Goal: Information Seeking & Learning: Learn about a topic

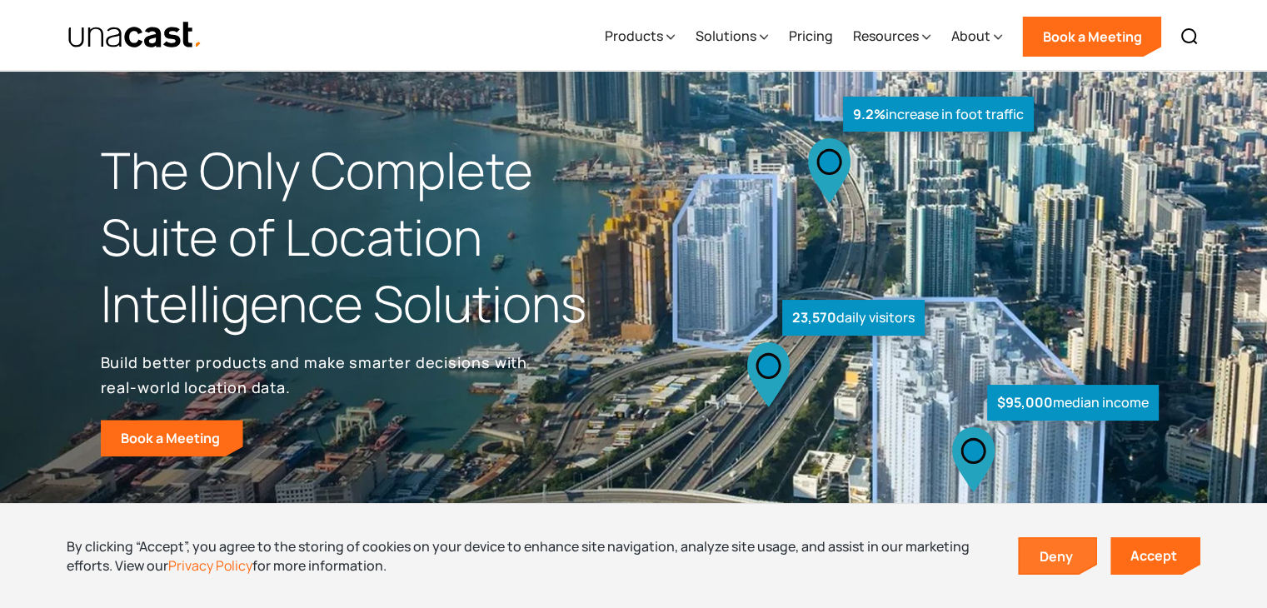
click at [1068, 556] on link "Deny" at bounding box center [1058, 556] width 77 height 35
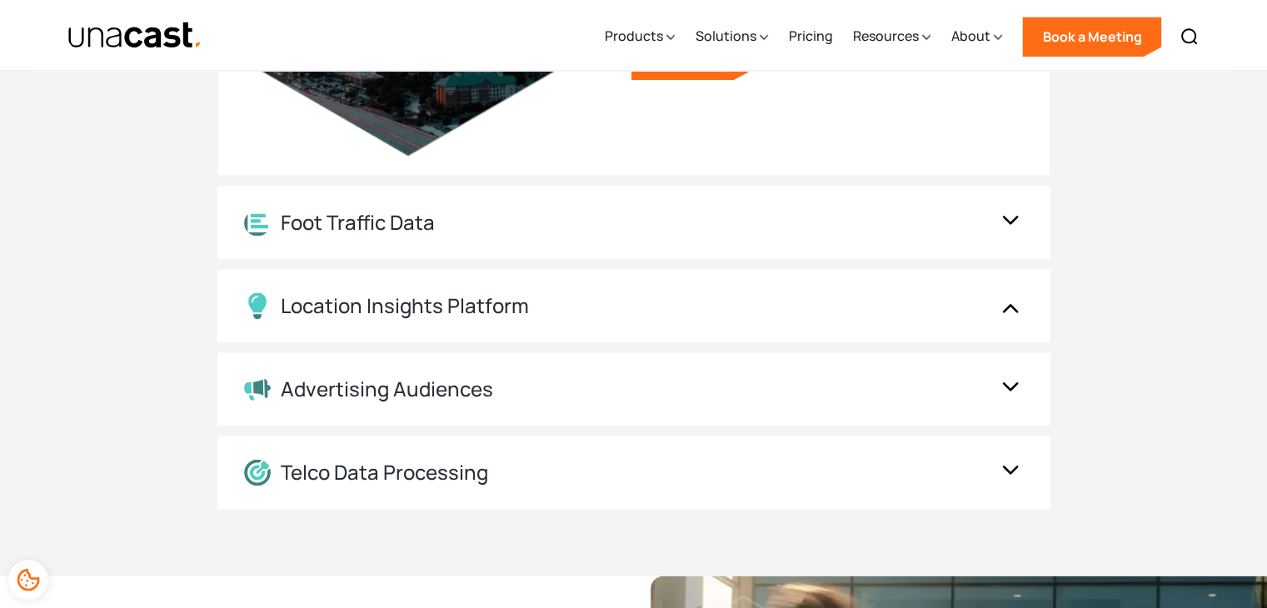
scroll to position [1950, 0]
click at [476, 226] on div "Foot Traffic Data" at bounding box center [617, 222] width 747 height 26
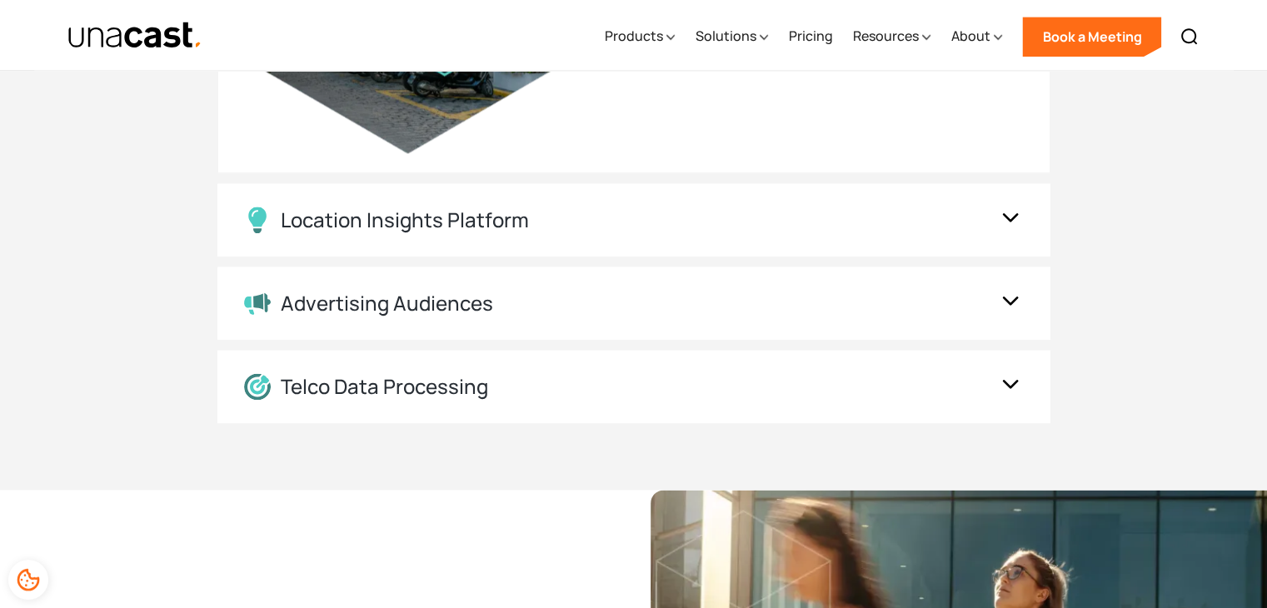
scroll to position [2036, 0]
click at [392, 223] on div "Location Insights Platform" at bounding box center [405, 219] width 248 height 24
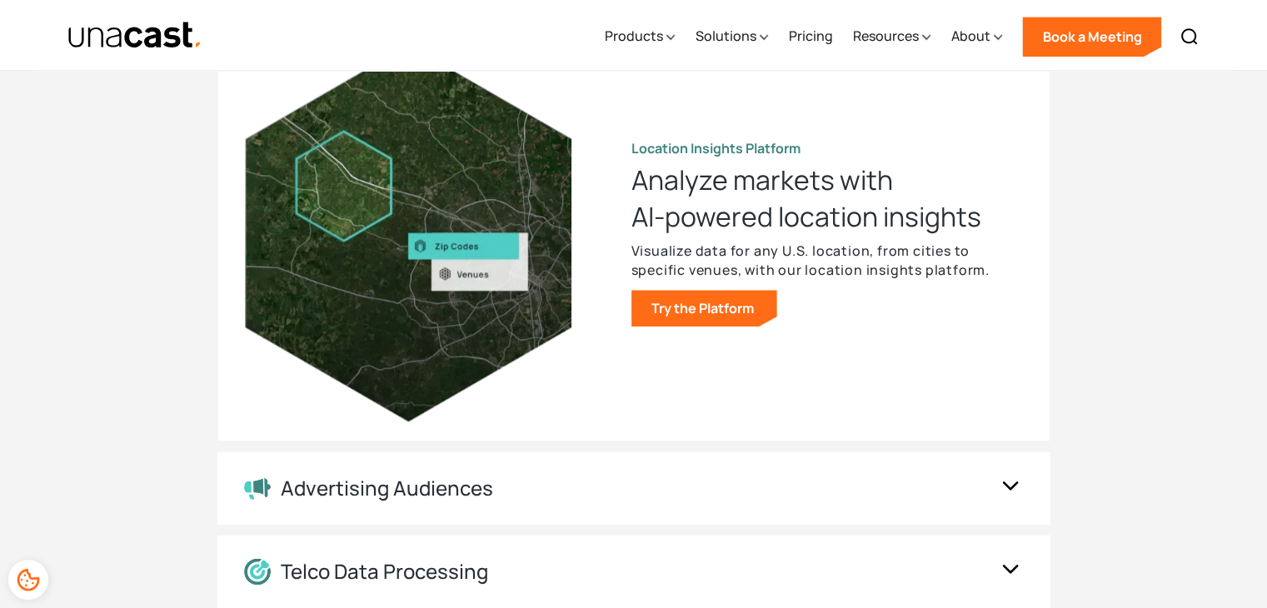
scroll to position [1850, 0]
click at [732, 309] on link "Try the Platform" at bounding box center [705, 308] width 146 height 37
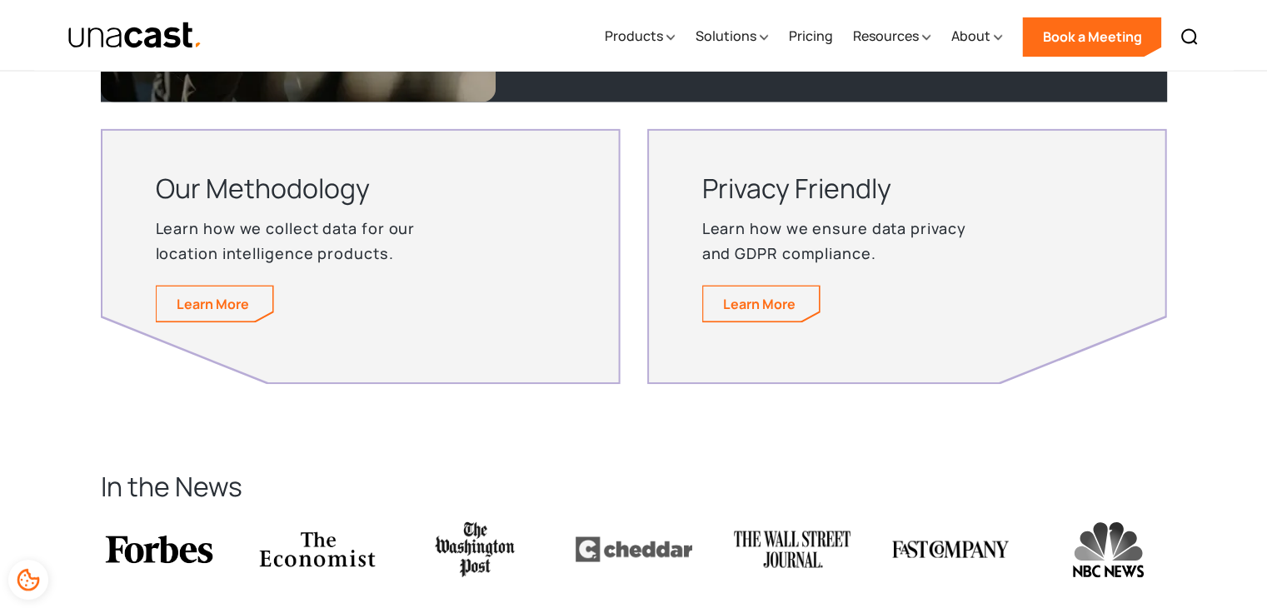
scroll to position [2933, 0]
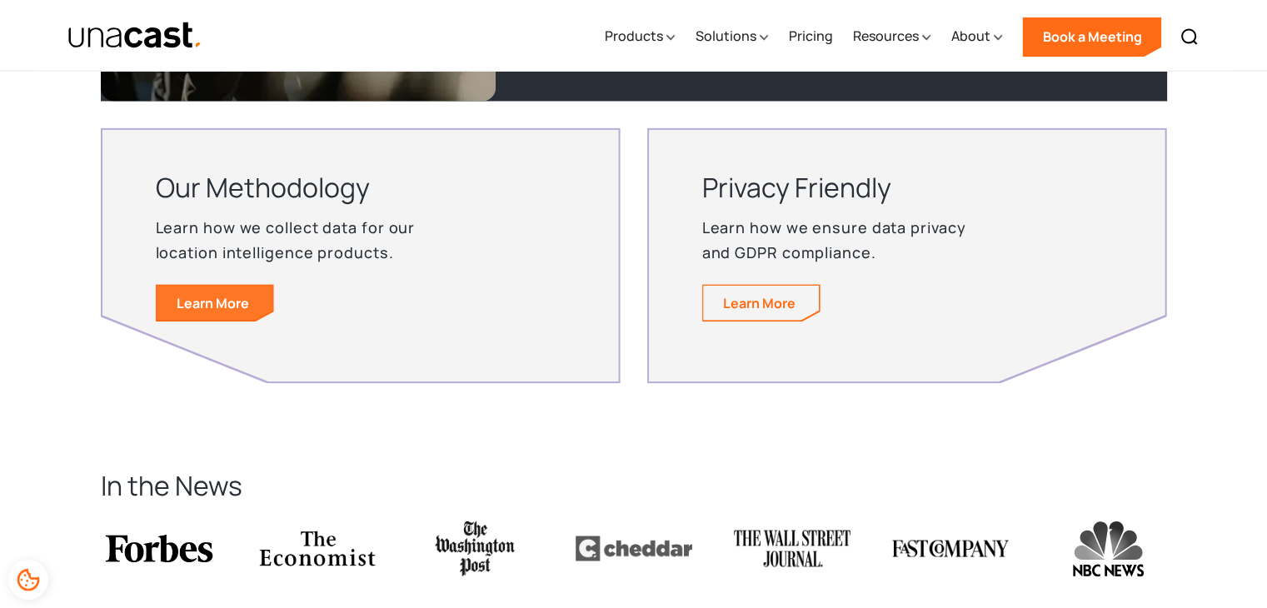
click at [189, 304] on link "Learn More" at bounding box center [215, 302] width 116 height 35
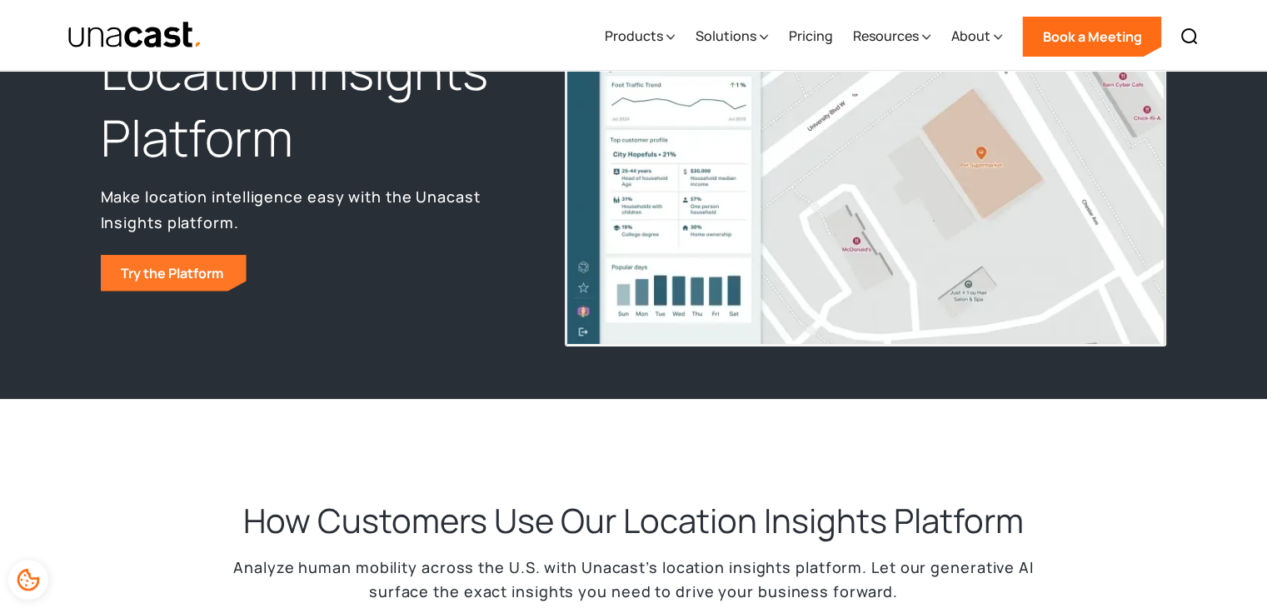
click at [211, 267] on link "Try the Platform" at bounding box center [174, 273] width 146 height 37
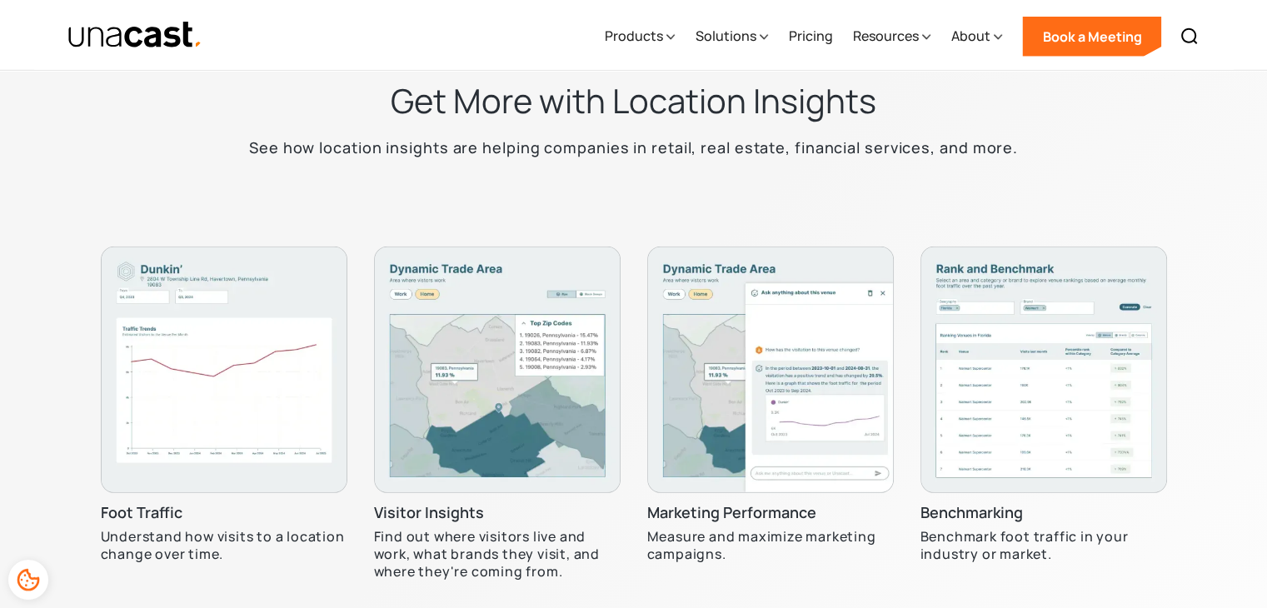
scroll to position [4675, 0]
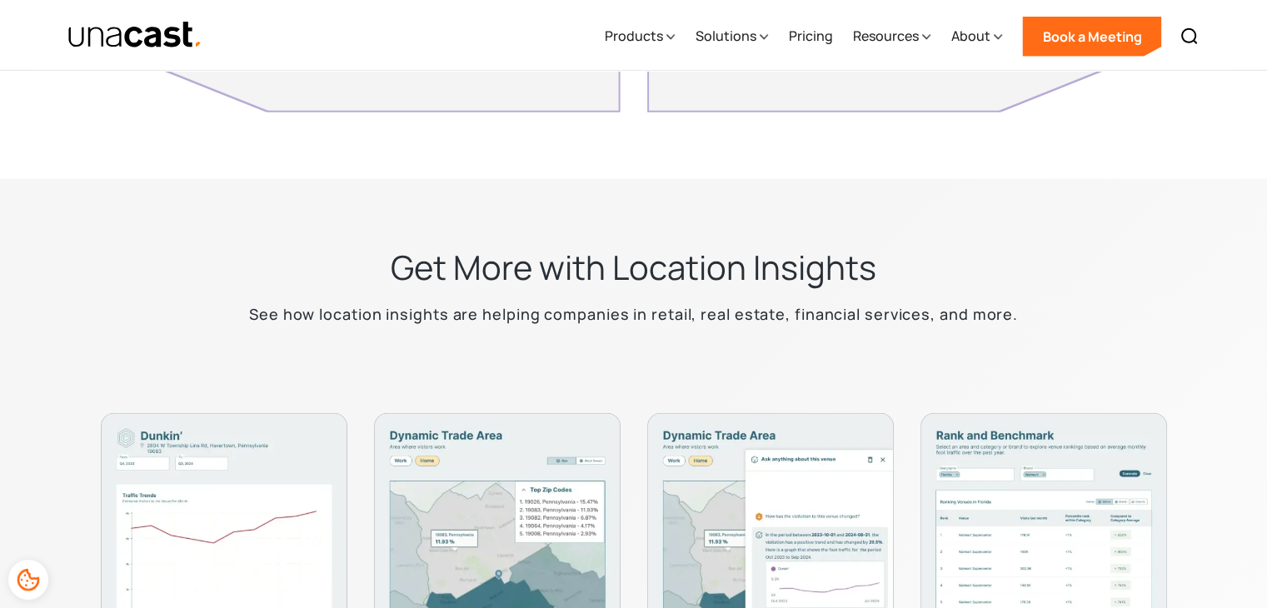
click at [205, 487] on img at bounding box center [224, 536] width 247 height 247
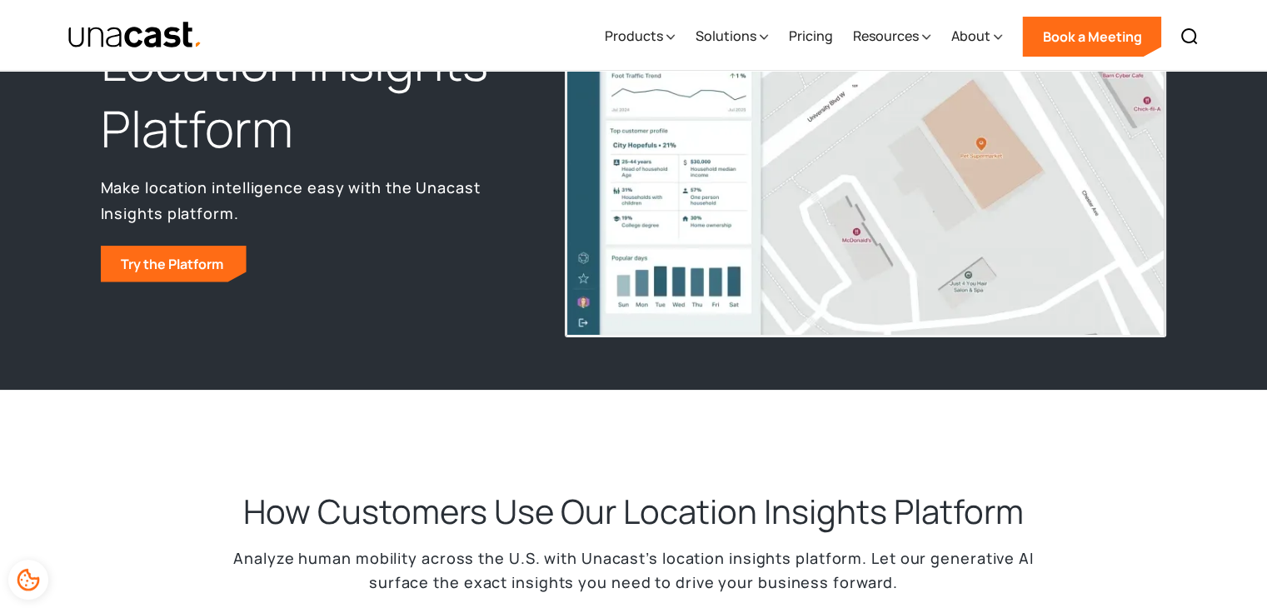
scroll to position [0, 0]
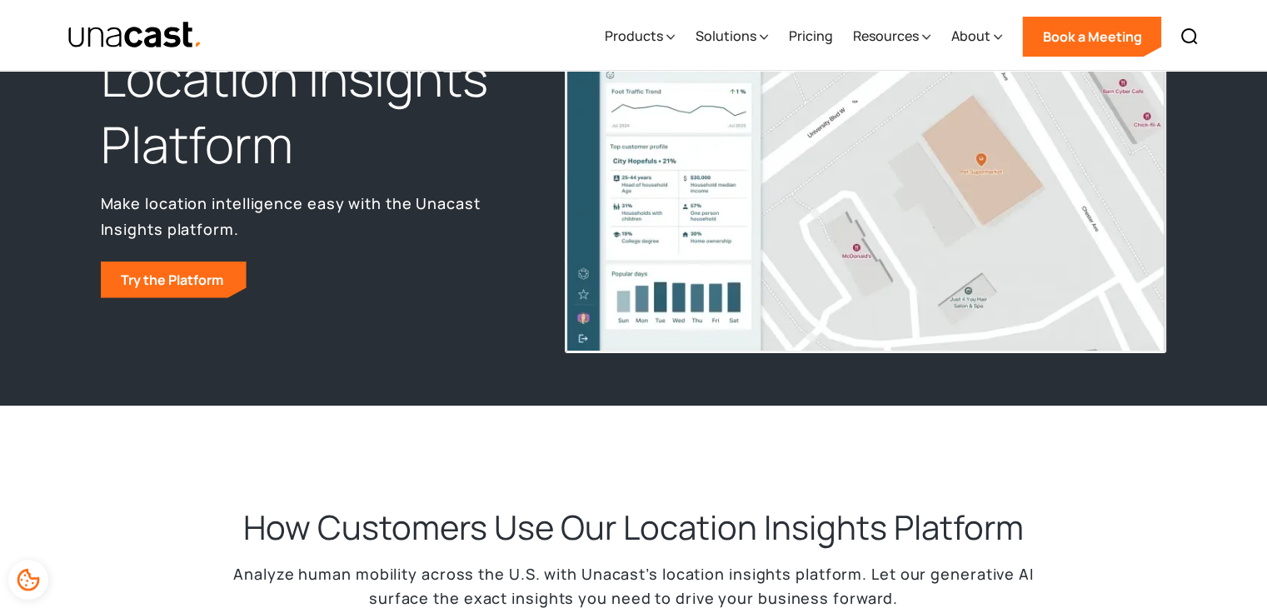
scroll to position [167, 0]
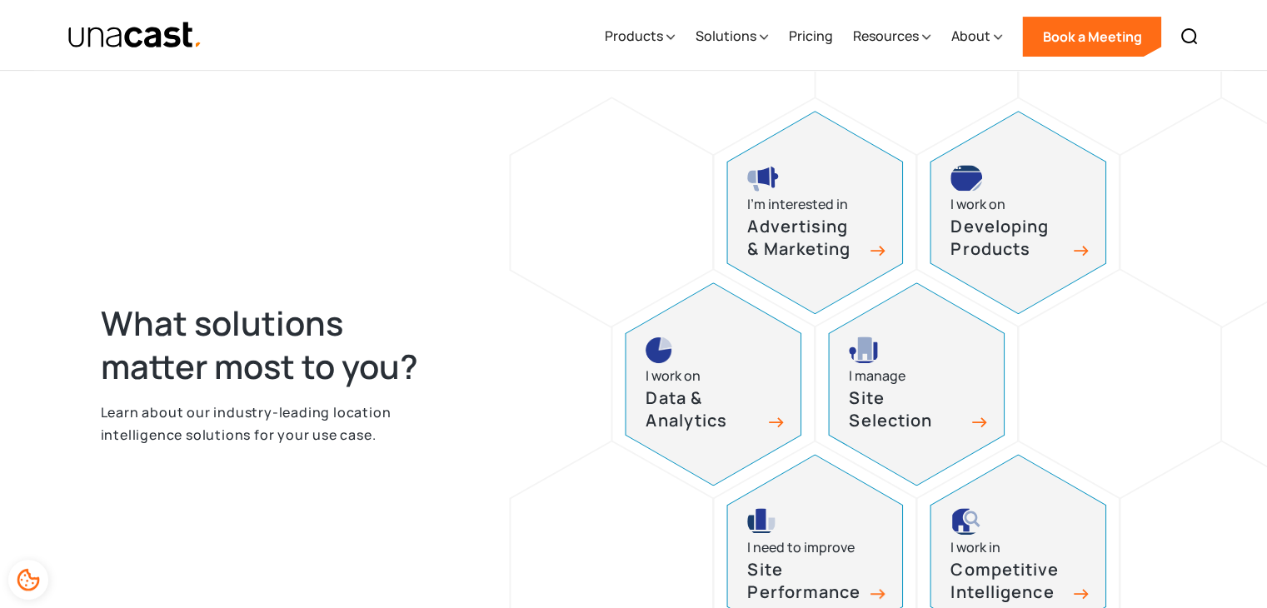
scroll to position [750, 0]
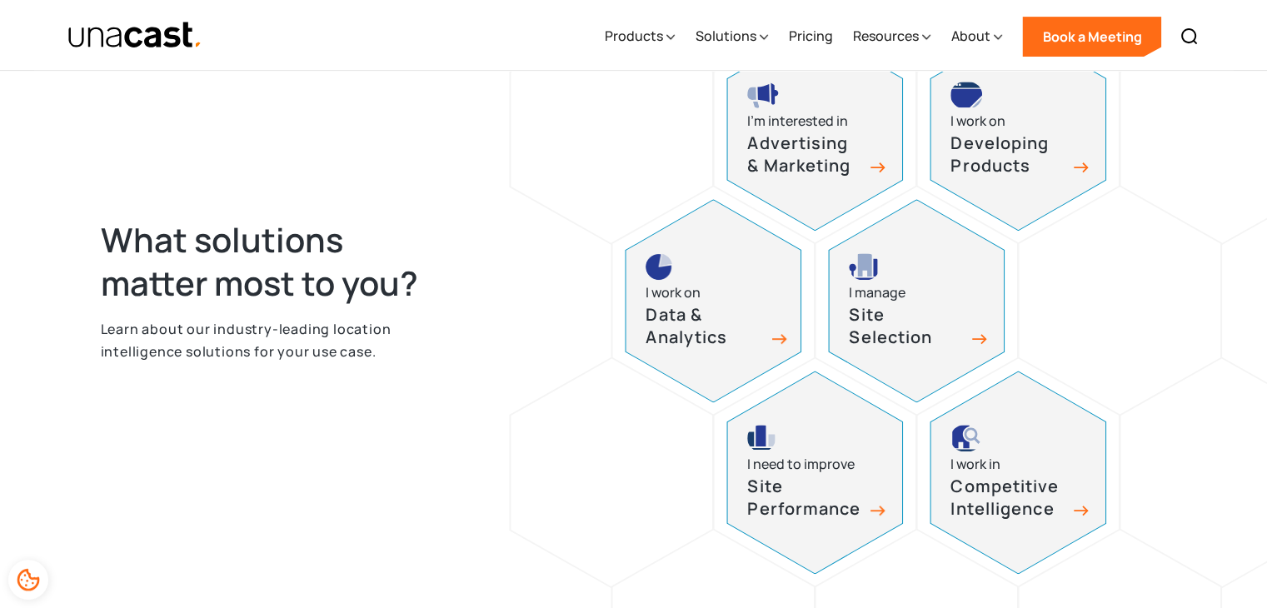
click at [675, 281] on div "I work on Data & Analytics" at bounding box center [713, 301] width 175 height 202
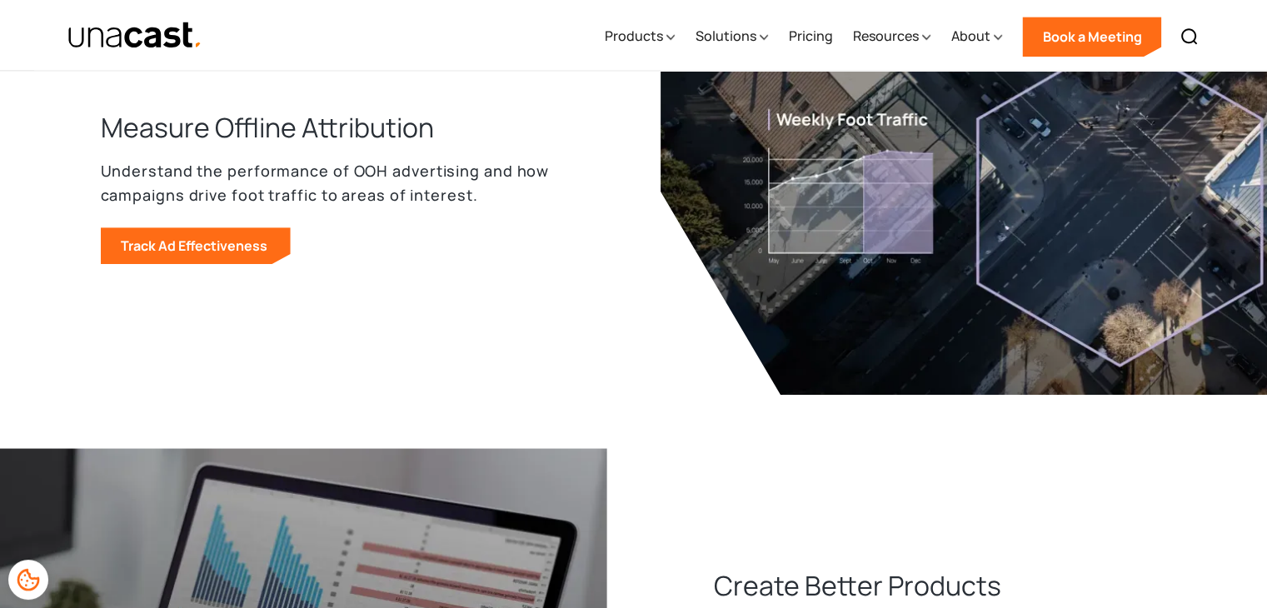
scroll to position [2000, 0]
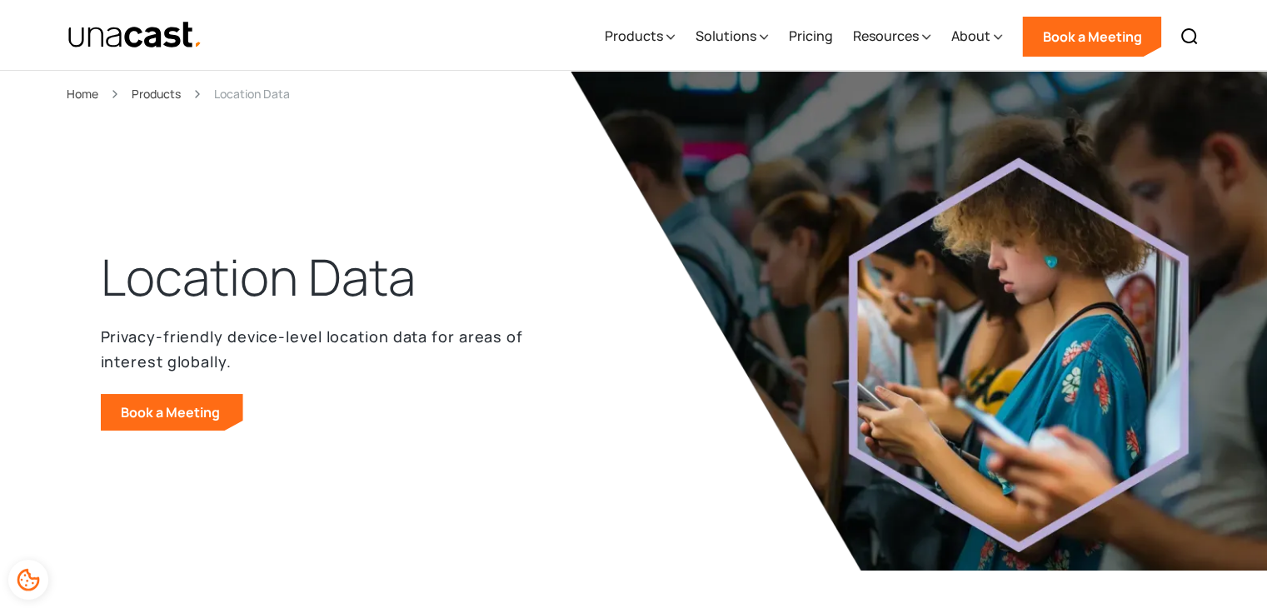
scroll to position [0, 0]
click at [659, 47] on div "Products" at bounding box center [639, 36] width 71 height 68
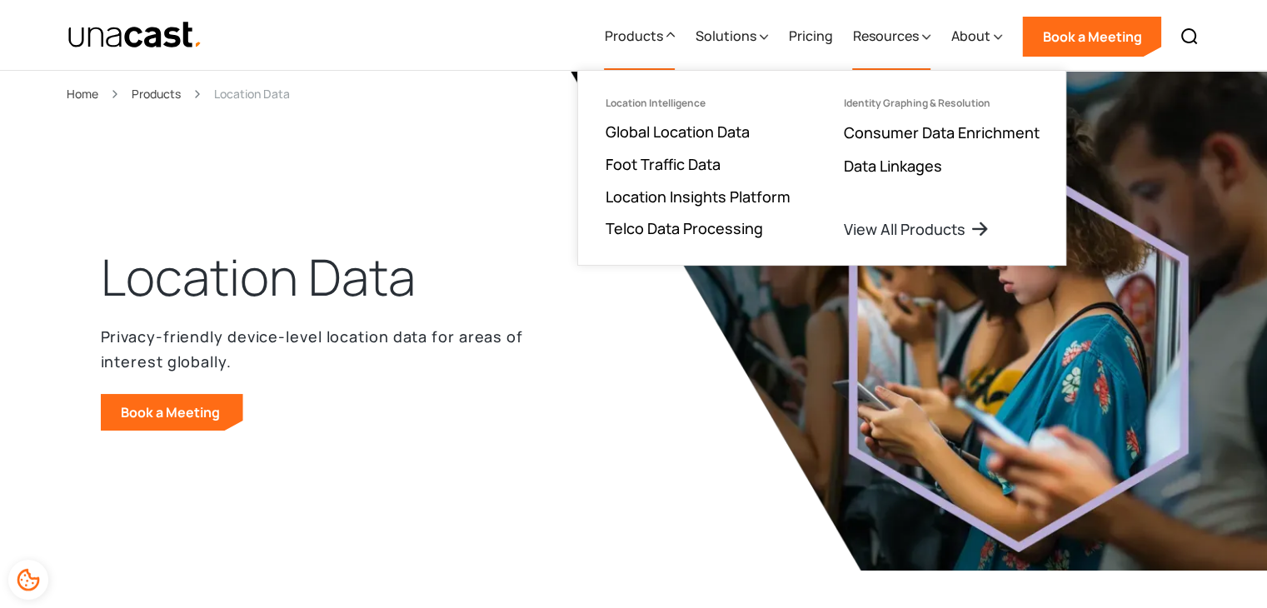
click at [900, 35] on div "Resources" at bounding box center [885, 36] width 66 height 20
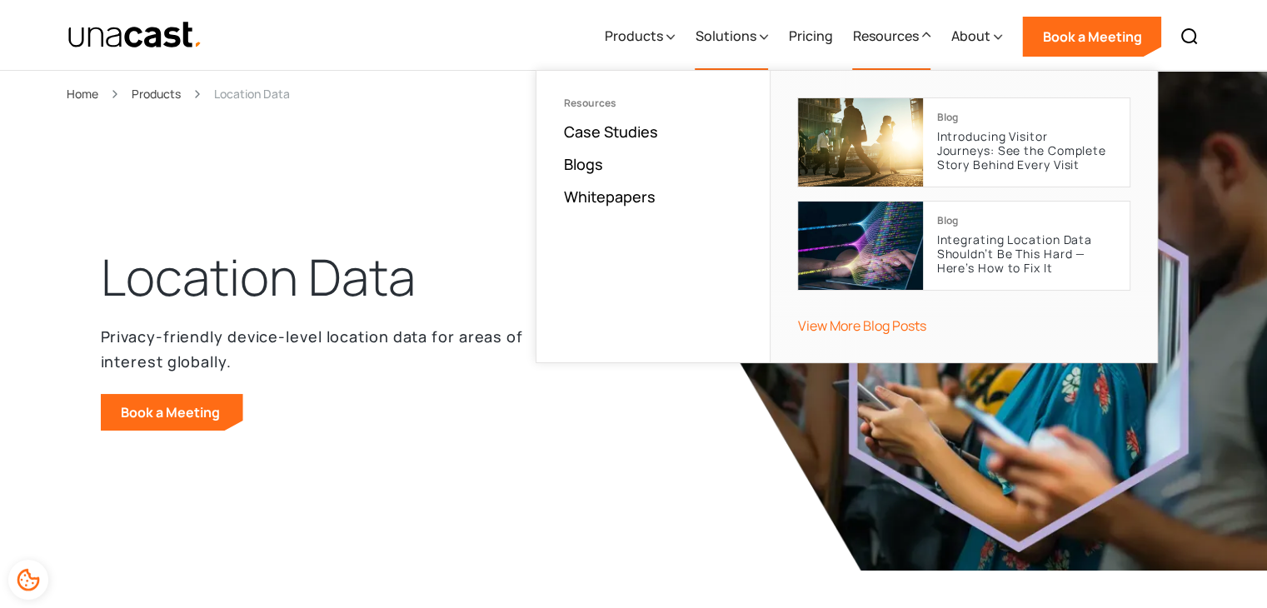
click at [729, 37] on div "Solutions" at bounding box center [725, 36] width 61 height 20
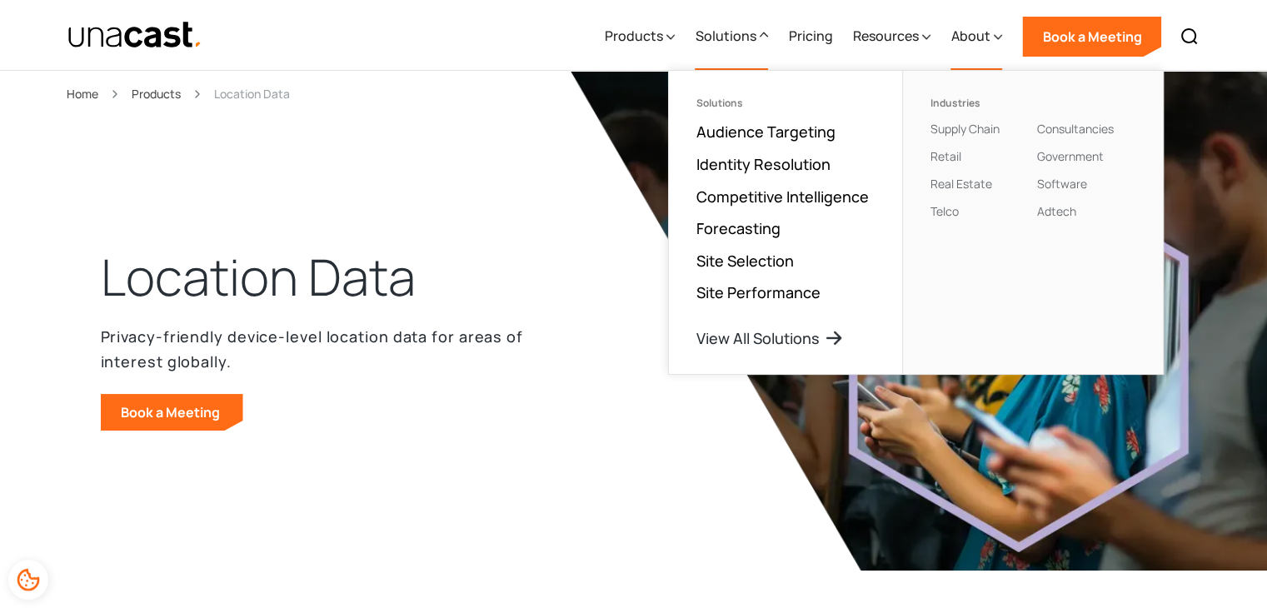
click at [974, 53] on div "About" at bounding box center [977, 36] width 52 height 68
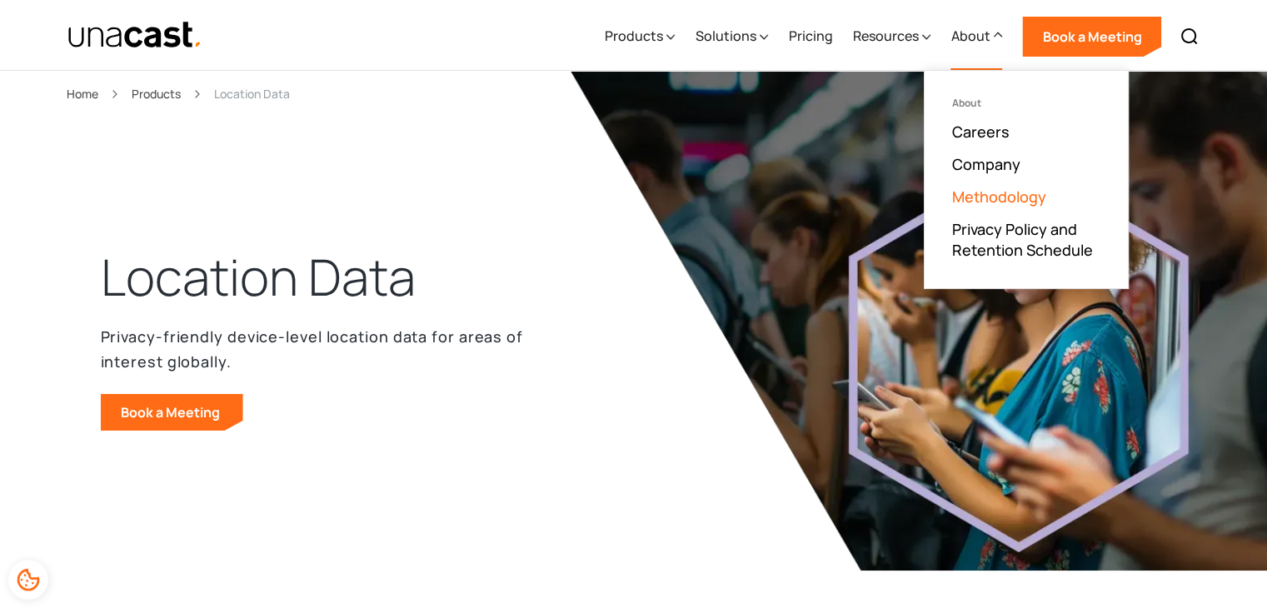
click at [973, 198] on link "Methodology" at bounding box center [999, 197] width 94 height 20
